Goal: Information Seeking & Learning: Learn about a topic

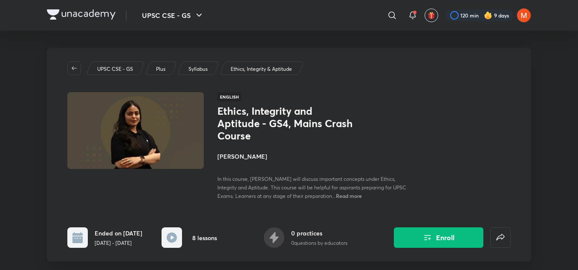
click at [243, 152] on h4 "Aastha Pilania" at bounding box center [312, 156] width 191 height 9
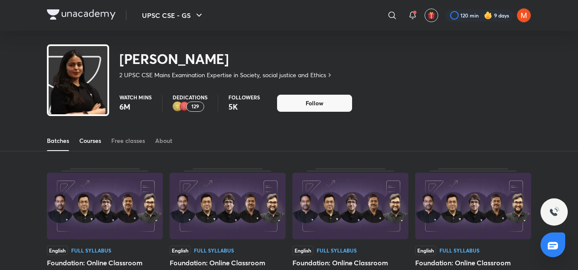
click at [89, 138] on div "Courses" at bounding box center [90, 140] width 22 height 9
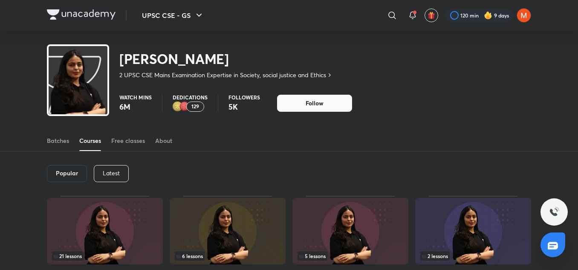
click at [89, 138] on div "Courses" at bounding box center [90, 140] width 22 height 9
click at [106, 175] on p "Latest" at bounding box center [111, 173] width 17 height 7
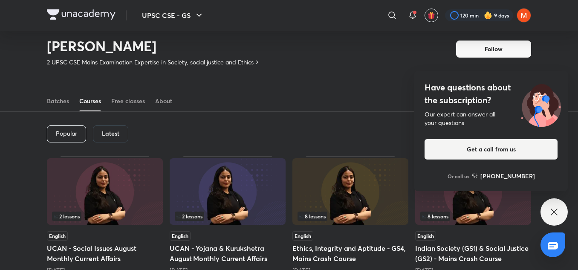
scroll to position [14, 0]
click at [342, 180] on img at bounding box center [350, 191] width 116 height 66
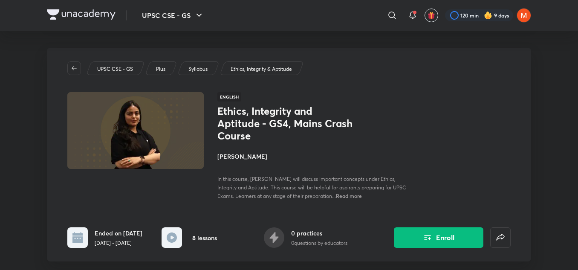
drag, startPoint x: 575, startPoint y: 27, endPoint x: 581, endPoint y: 23, distance: 7.8
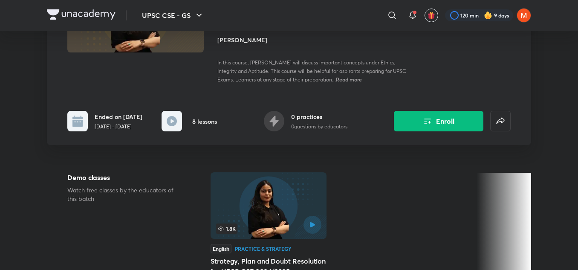
scroll to position [114, 0]
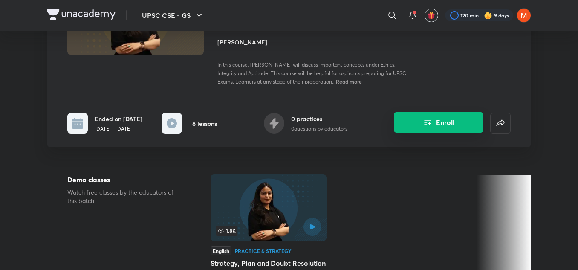
click at [459, 112] on button "Enroll" at bounding box center [438, 122] width 89 height 20
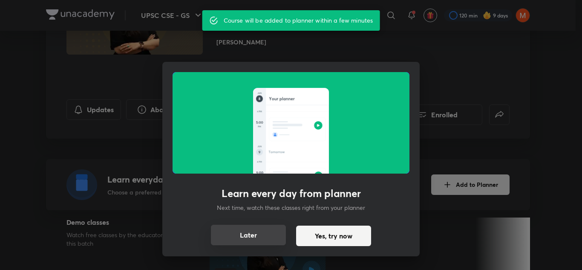
click at [268, 237] on button "Later" at bounding box center [248, 234] width 75 height 20
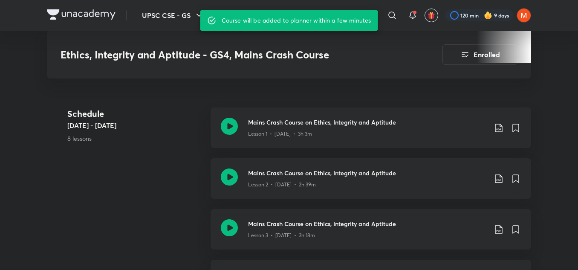
scroll to position [392, 0]
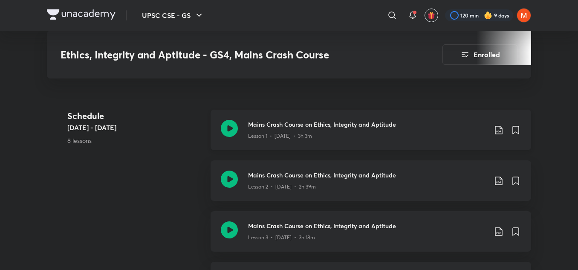
click at [300, 132] on p "Lesson 1 • Jun 22 • 3h 3m" at bounding box center [280, 136] width 64 height 8
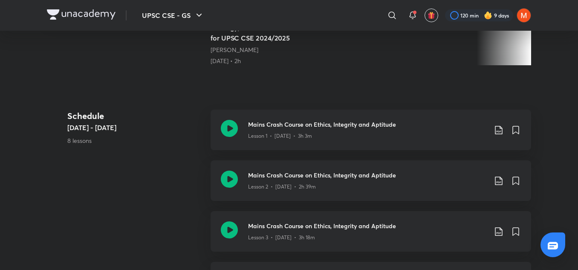
scroll to position [14, 0]
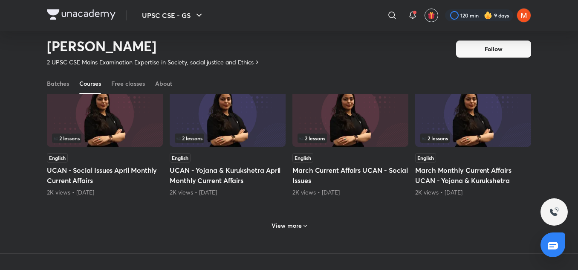
scroll to position [368, 0]
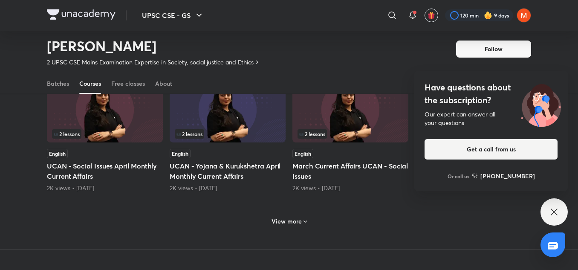
click at [294, 219] on h6 "View more" at bounding box center [286, 221] width 30 height 9
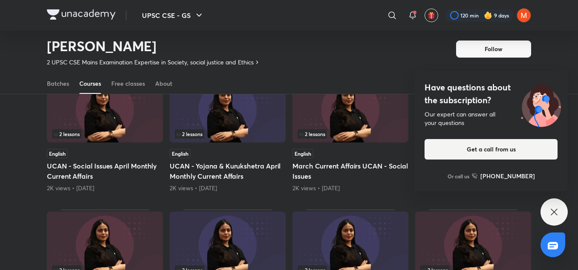
click at [550, 205] on div "Have questions about the subscription? Our expert can answer all your questions…" at bounding box center [553, 211] width 27 height 27
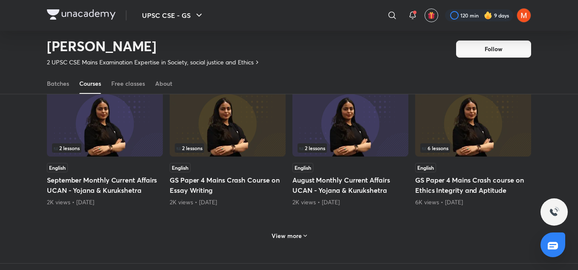
scroll to position [761, 0]
click at [286, 235] on h6 "View more" at bounding box center [286, 235] width 30 height 9
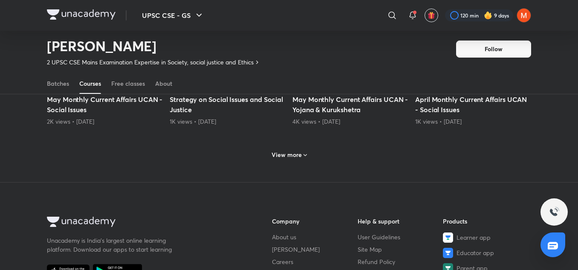
scroll to position [1231, 0]
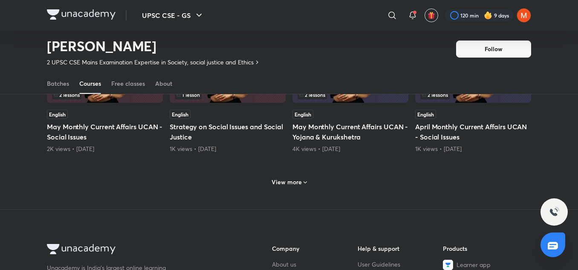
click at [302, 181] on icon at bounding box center [305, 182] width 7 height 7
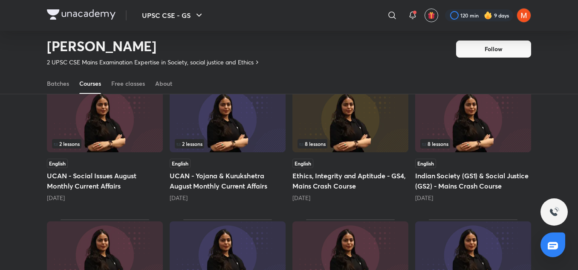
scroll to position [90, 0]
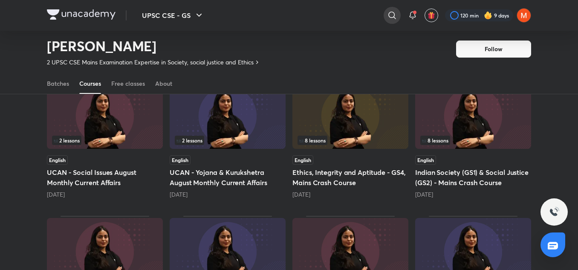
click at [385, 15] on div at bounding box center [391, 15] width 17 height 17
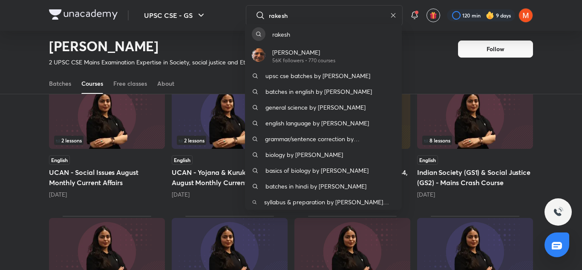
click at [339, 13] on div "rakesh Rakesh verma 56K followers • 770 courses upsc cse batches by rakesh verm…" at bounding box center [291, 135] width 582 height 270
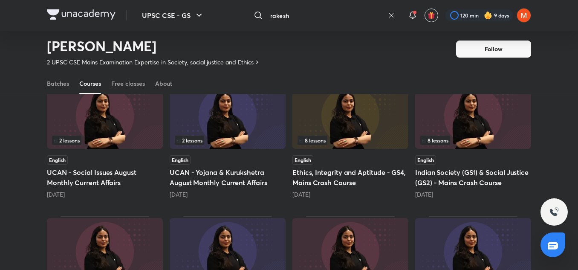
click at [339, 13] on input "rakesh" at bounding box center [326, 15] width 118 height 23
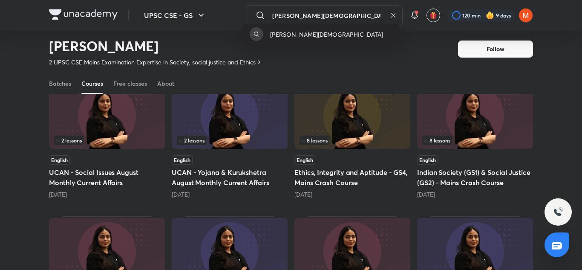
type input "mudit jain"
click at [311, 40] on div "mudit jain" at bounding box center [321, 34] width 157 height 20
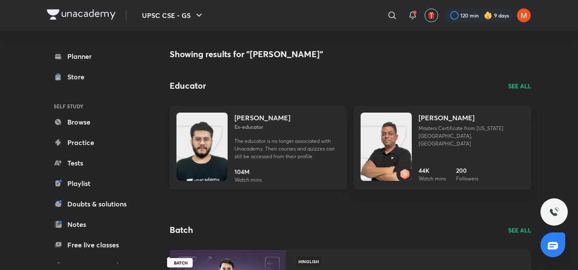
click at [270, 129] on h6 "Ex-educator" at bounding box center [287, 127] width 106 height 8
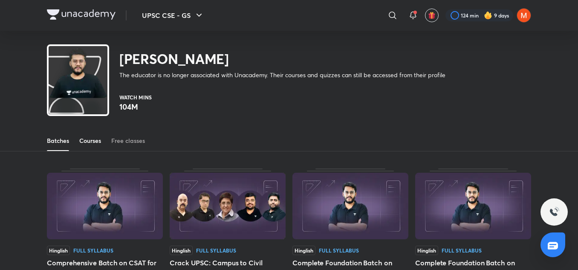
click at [95, 139] on div "Courses" at bounding box center [90, 140] width 22 height 9
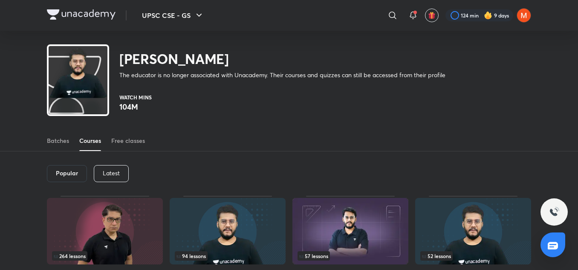
click at [97, 176] on div "Latest" at bounding box center [111, 173] width 35 height 17
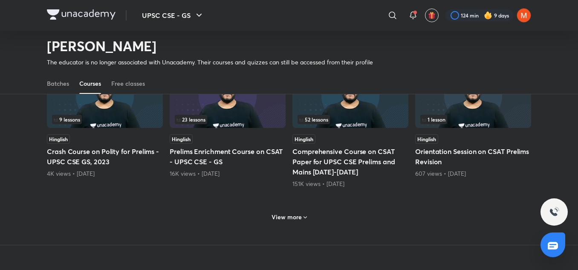
scroll to position [384, 0]
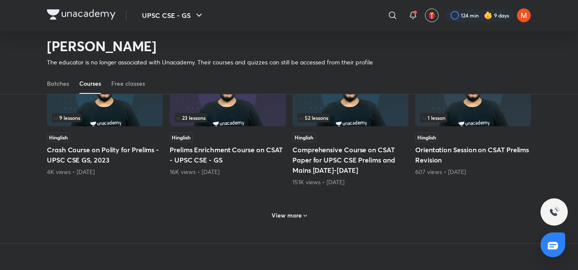
click at [286, 217] on h6 "View more" at bounding box center [286, 215] width 30 height 9
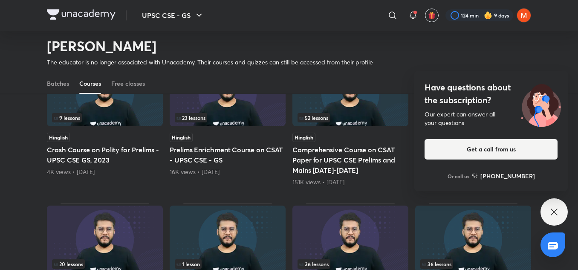
click at [554, 210] on icon at bounding box center [554, 212] width 10 height 10
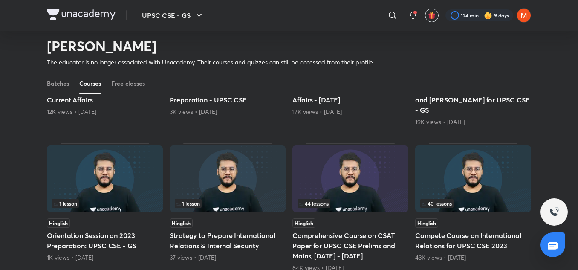
scroll to position [586, 0]
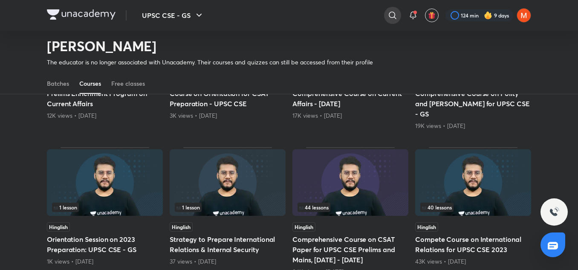
click at [385, 19] on div at bounding box center [392, 15] width 17 height 17
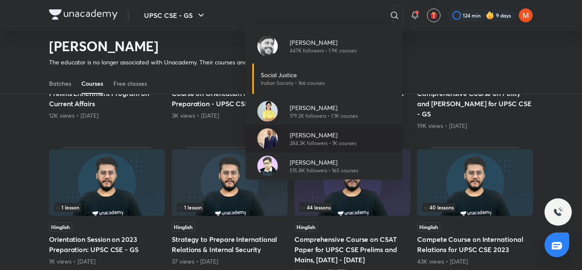
click at [319, 149] on div "Dr Sidharth Arora 284.3K followers • 1K courses" at bounding box center [323, 138] width 157 height 27
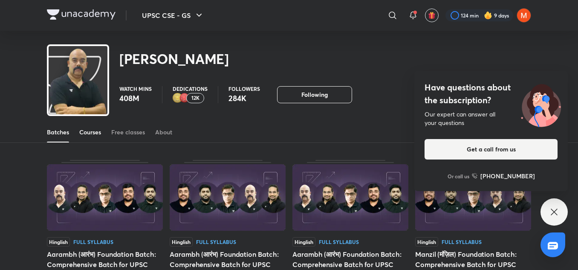
click at [100, 127] on link "Courses" at bounding box center [90, 132] width 22 height 20
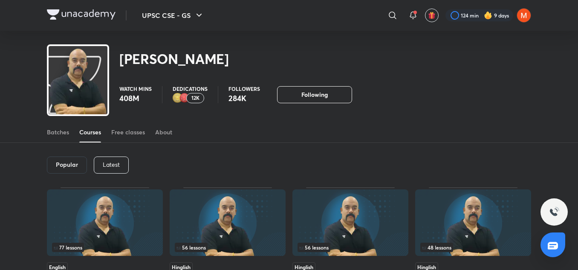
click at [111, 163] on p "Latest" at bounding box center [111, 164] width 17 height 7
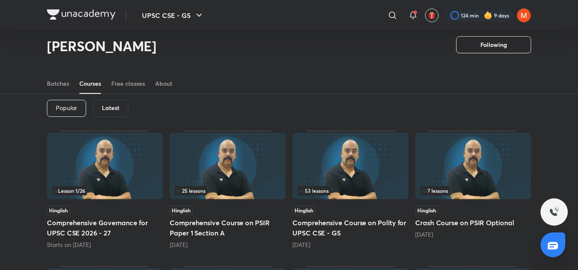
scroll to position [52, 0]
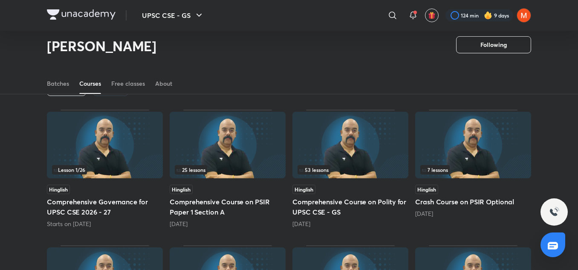
click at [235, 152] on img at bounding box center [228, 145] width 116 height 66
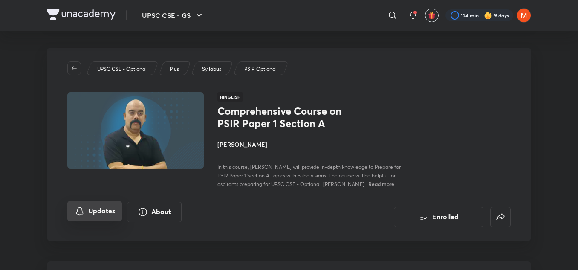
click at [86, 202] on button "Updates" at bounding box center [94, 211] width 55 height 20
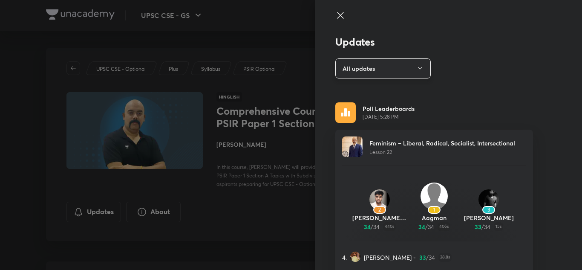
click at [366, 71] on button "All updates" at bounding box center [382, 68] width 95 height 20
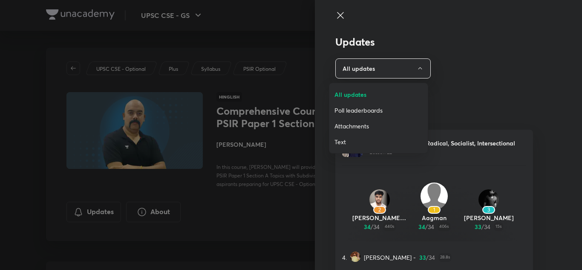
click at [351, 123] on span "Attachments" at bounding box center [378, 125] width 88 height 9
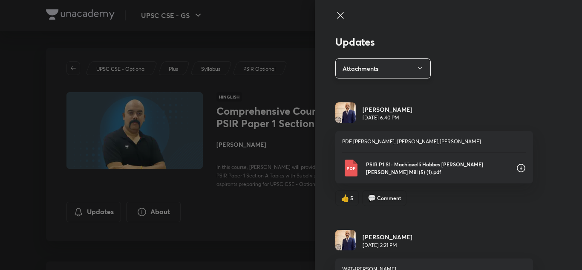
click at [360, 77] on button "Attachments" at bounding box center [382, 68] width 95 height 20
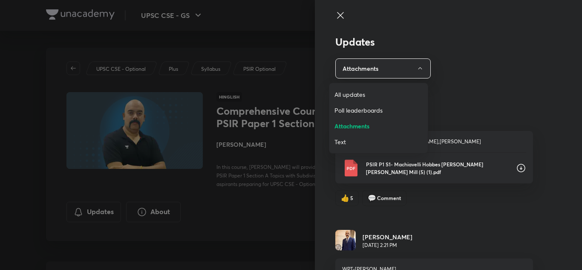
click at [348, 149] on li "Text" at bounding box center [378, 142] width 98 height 16
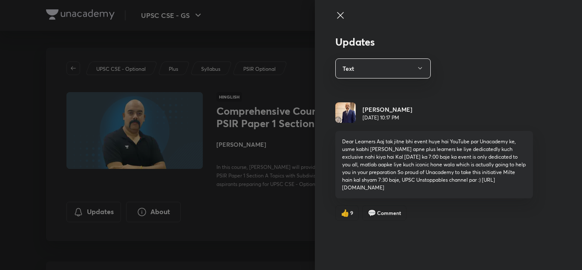
drag, startPoint x: 500, startPoint y: 186, endPoint x: 334, endPoint y: 186, distance: 165.7
click at [334, 186] on div "Updates Text Dr Sidharth Arora Aug 22, 10:17 PM Dear Learners Aaj tak jitne bhi…" at bounding box center [448, 135] width 267 height 270
copy p "https://www.youtube.com/live/MCvIlwkvzFg?si=HyYl1zycukQmIvOB"
click at [367, 72] on button "Text" at bounding box center [382, 68] width 95 height 20
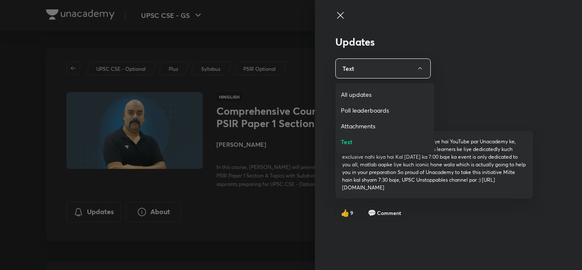
click at [359, 120] on li "Attachments" at bounding box center [385, 126] width 98 height 16
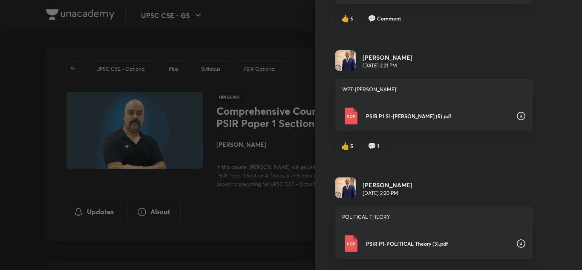
scroll to position [201, 0]
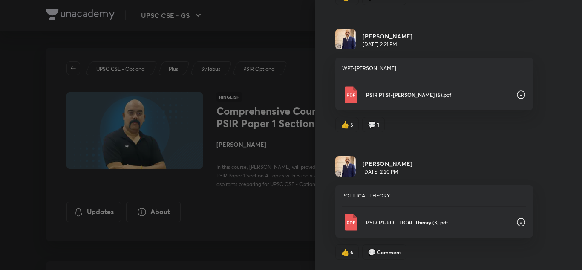
drag, startPoint x: 574, startPoint y: 187, endPoint x: 580, endPoint y: 156, distance: 31.6
click at [577, 156] on div "Updates Attachments Dr Sidharth Arora Aug 17, 6:40 PM PDF MACHIAVELLI, HOBBES,L…" at bounding box center [448, 135] width 267 height 270
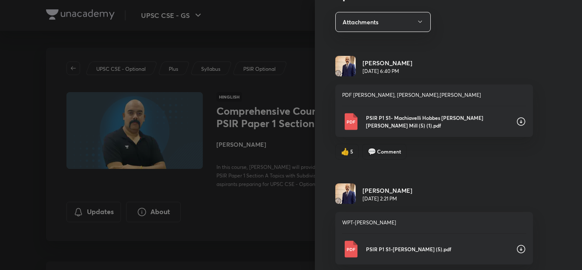
scroll to position [43, 0]
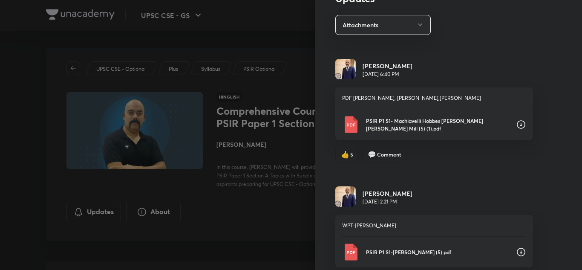
click at [517, 247] on icon at bounding box center [521, 252] width 10 height 10
click at [517, 122] on icon at bounding box center [521, 124] width 10 height 10
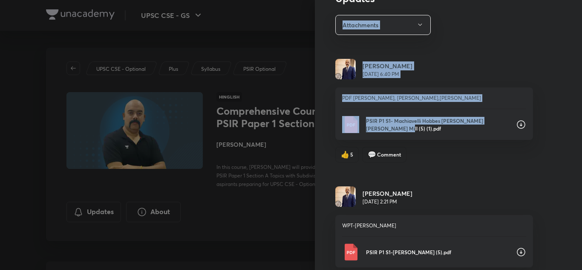
scroll to position [0, 0]
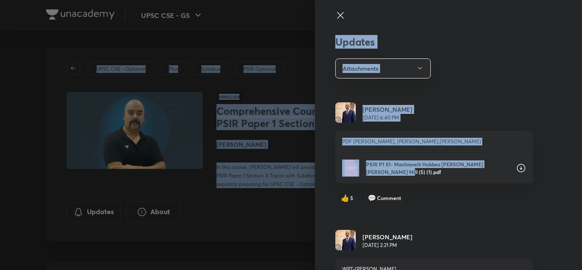
drag, startPoint x: 517, startPoint y: 122, endPoint x: 487, endPoint y: -6, distance: 131.2
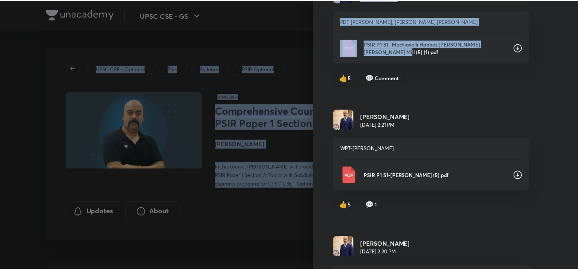
scroll to position [201, 0]
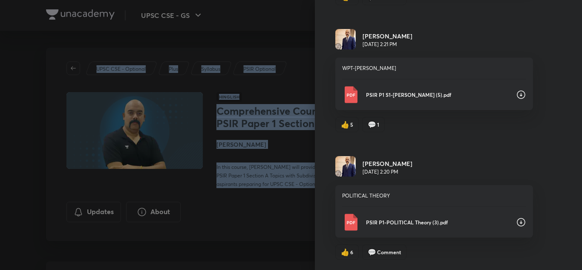
click at [259, 216] on div at bounding box center [291, 135] width 582 height 270
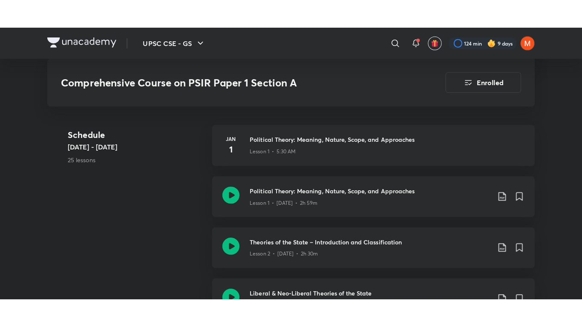
scroll to position [482, 0]
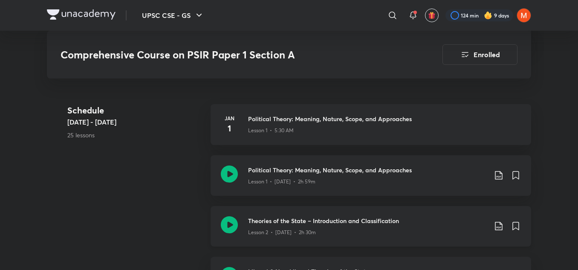
click at [246, 222] on div "Theories of the State – Introduction and Classification Lesson 2 • Aug 3 • 2h 3…" at bounding box center [370, 226] width 320 height 40
